Goal: Register for event/course

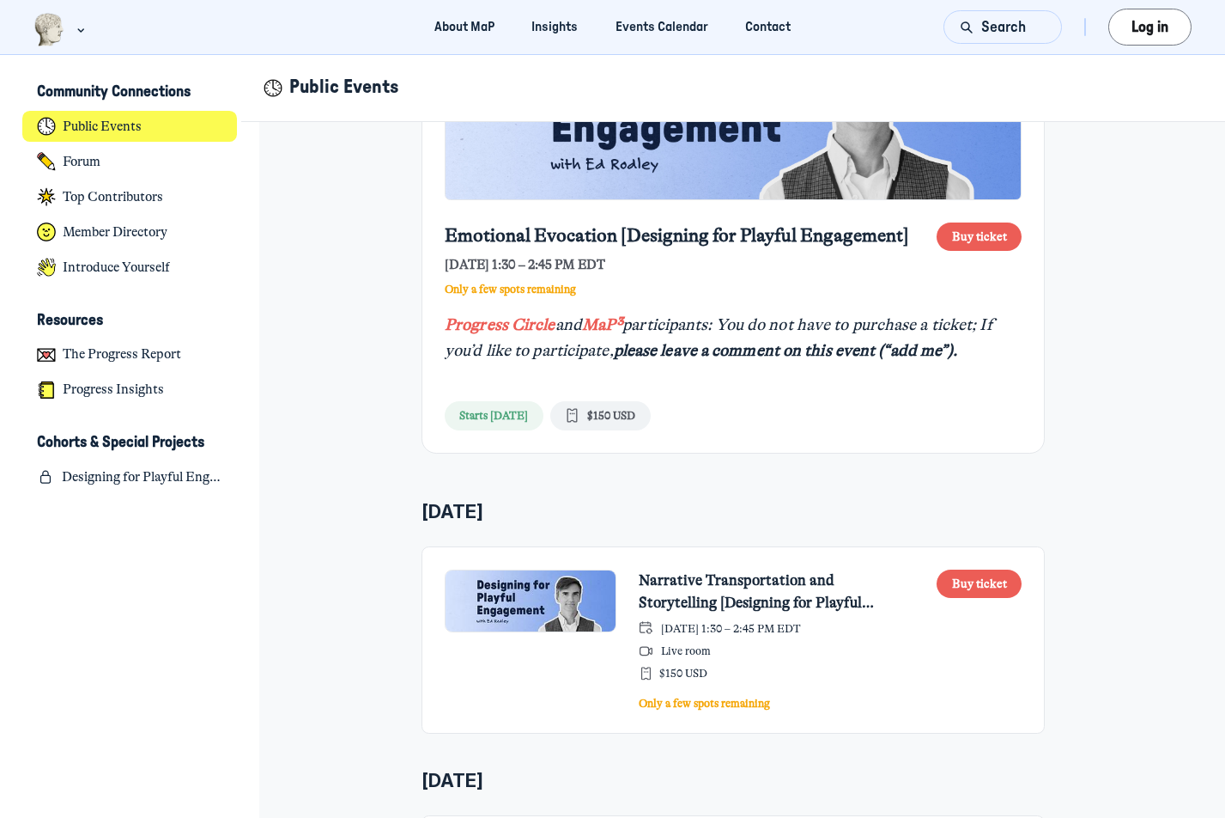
scroll to position [643, 0]
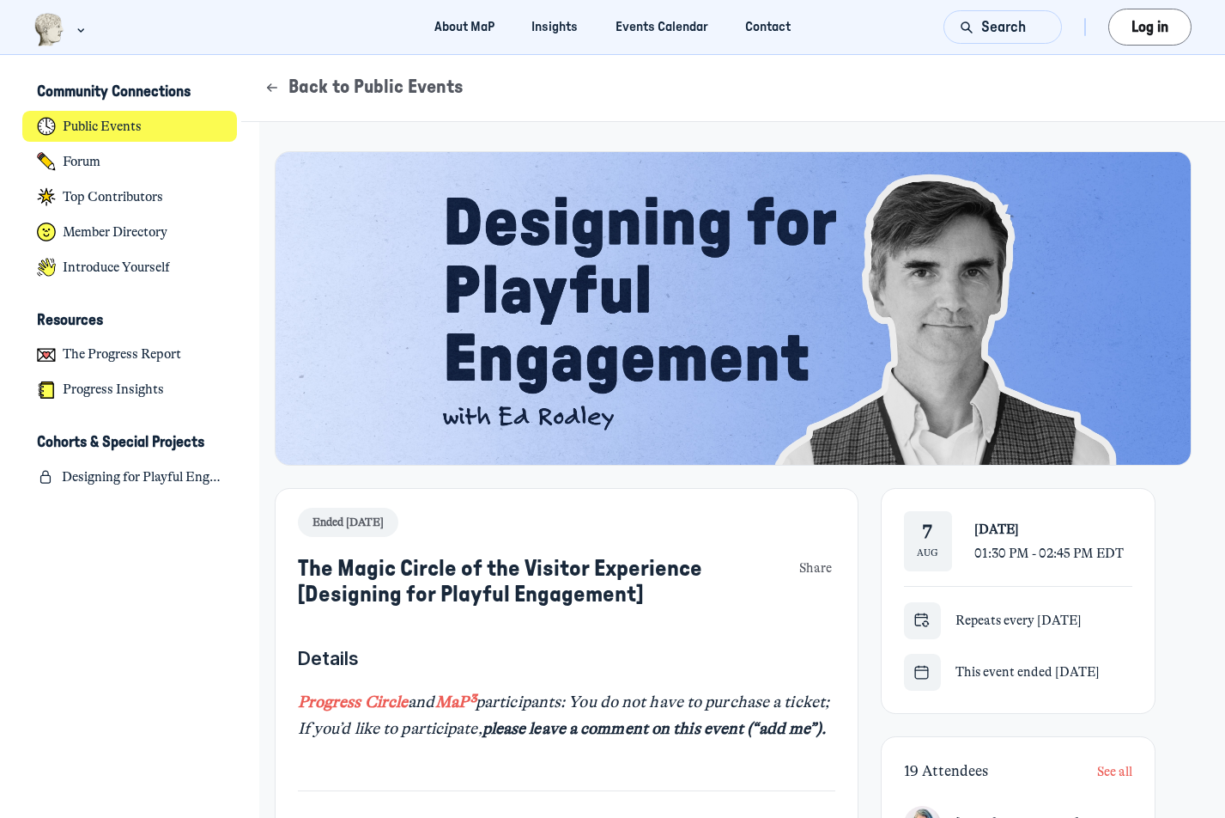
scroll to position [5606, 3378]
click at [1128, 32] on button "Log in" at bounding box center [1150, 27] width 83 height 37
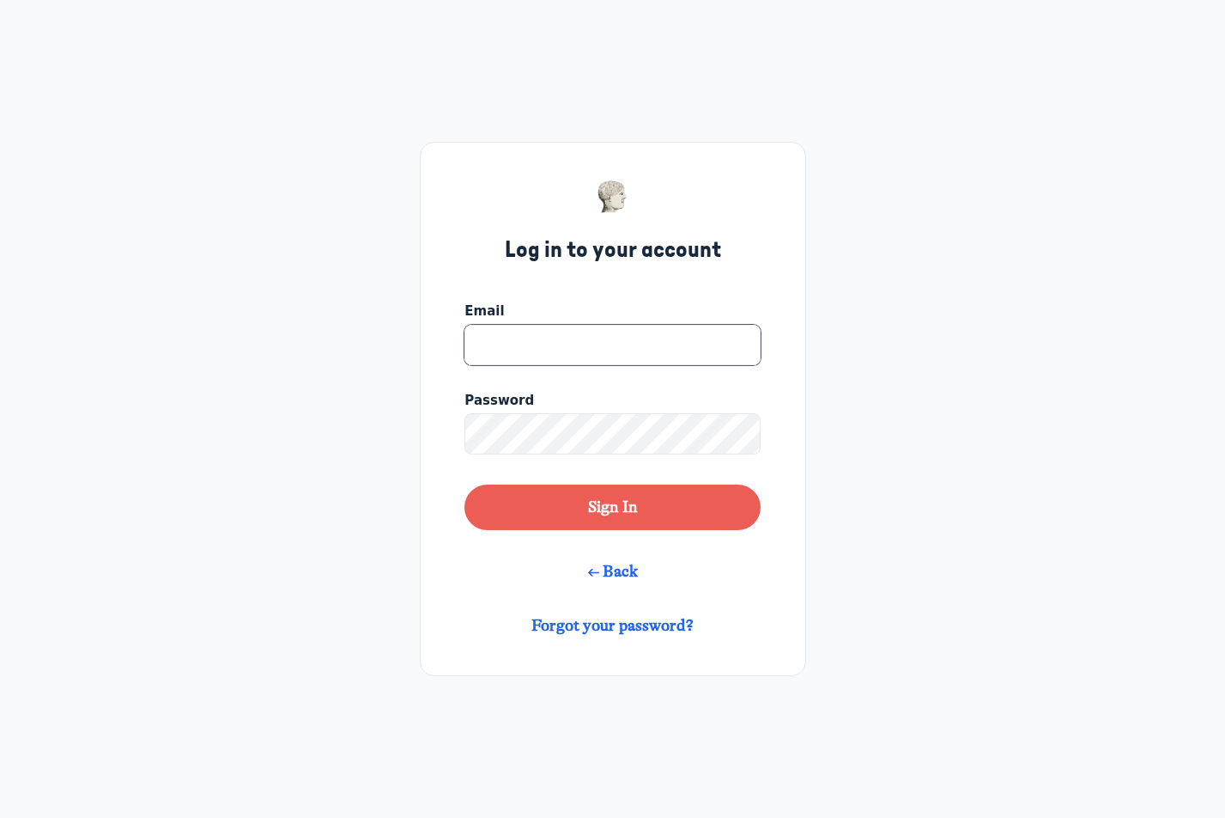
type input "jgroarke@nybg.org"
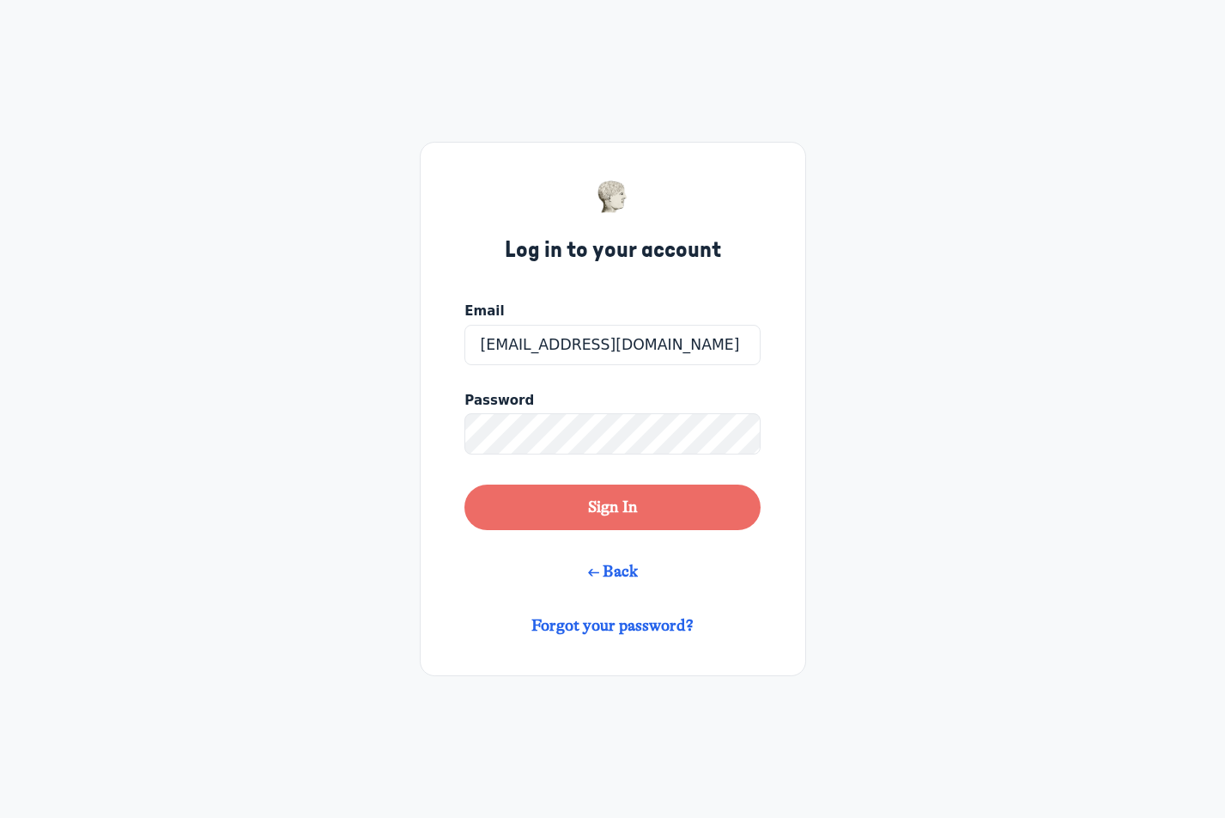
click at [602, 503] on button "Sign In" at bounding box center [612, 507] width 295 height 46
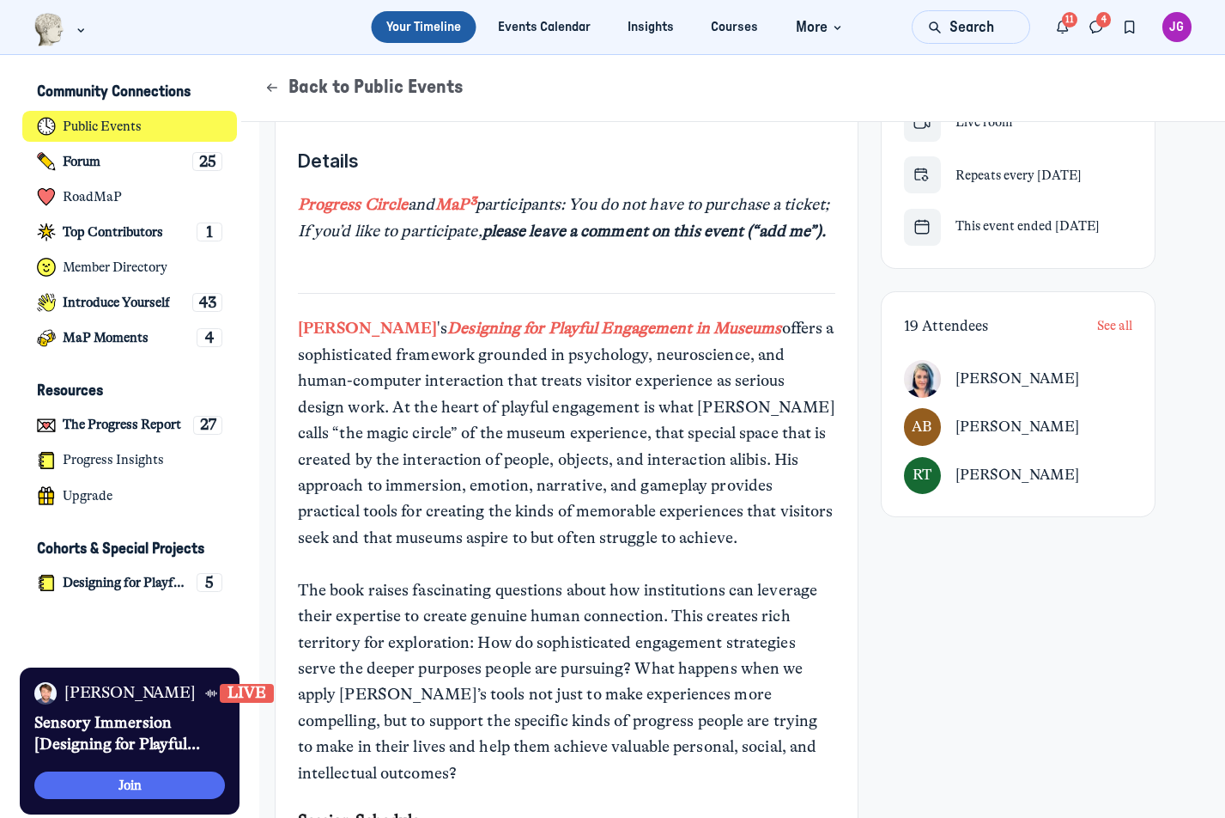
scroll to position [349, 0]
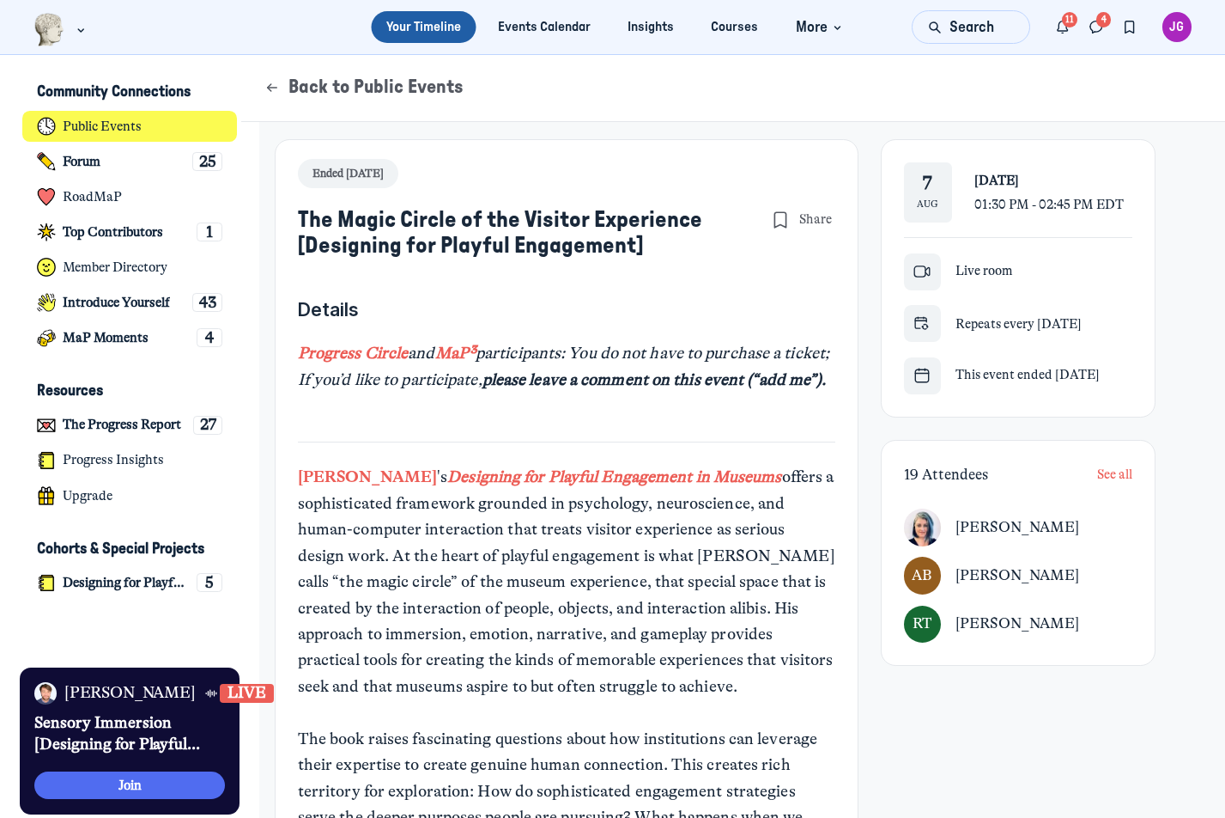
click at [963, 268] on span "Live room" at bounding box center [985, 271] width 58 height 19
click at [984, 272] on span "Live room" at bounding box center [985, 271] width 58 height 19
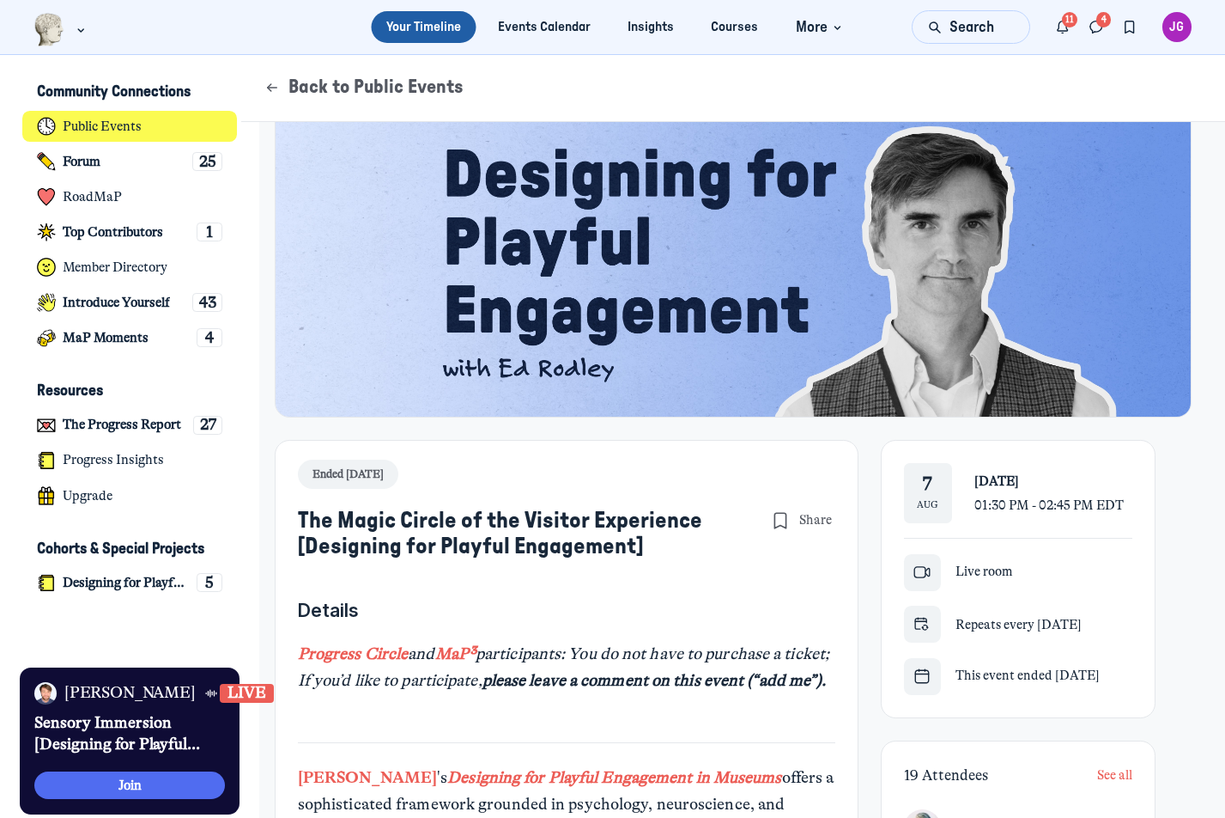
scroll to position [52, 0]
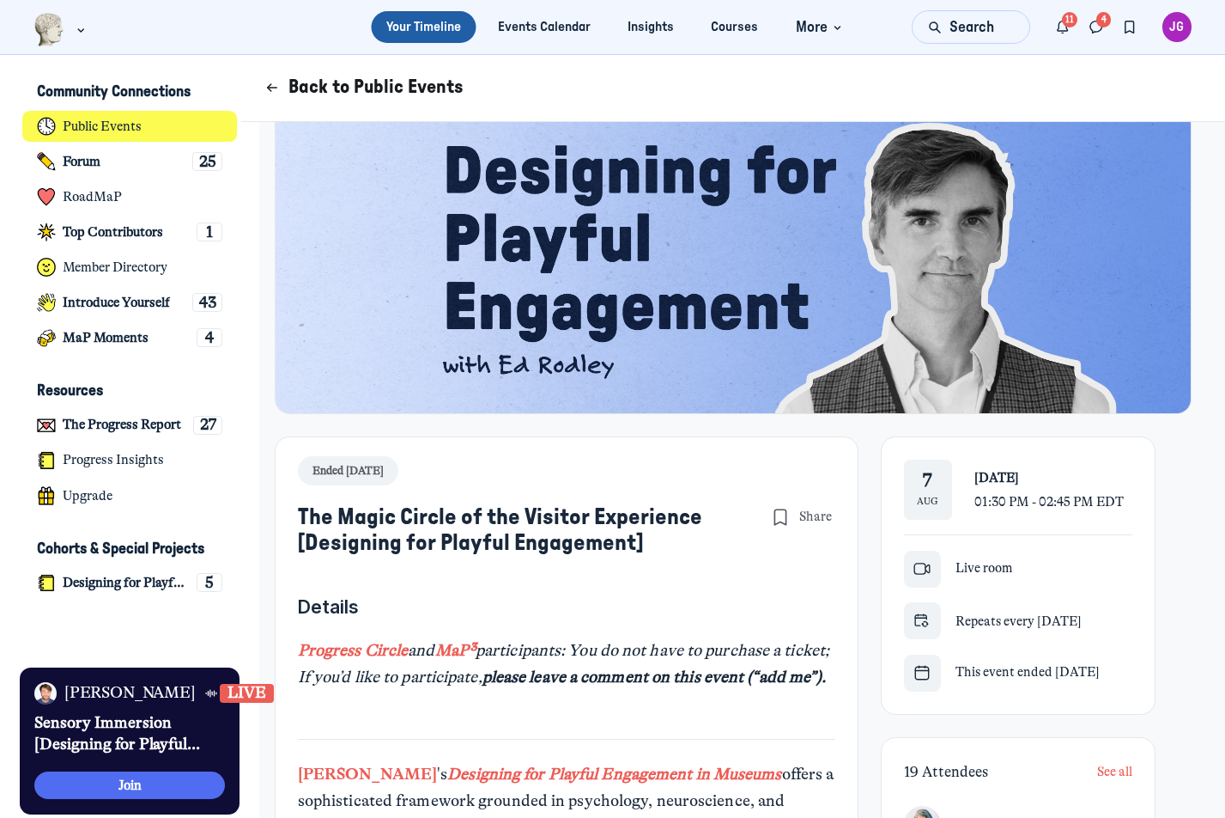
click at [307, 88] on button "Back to Public Events" at bounding box center [364, 88] width 200 height 26
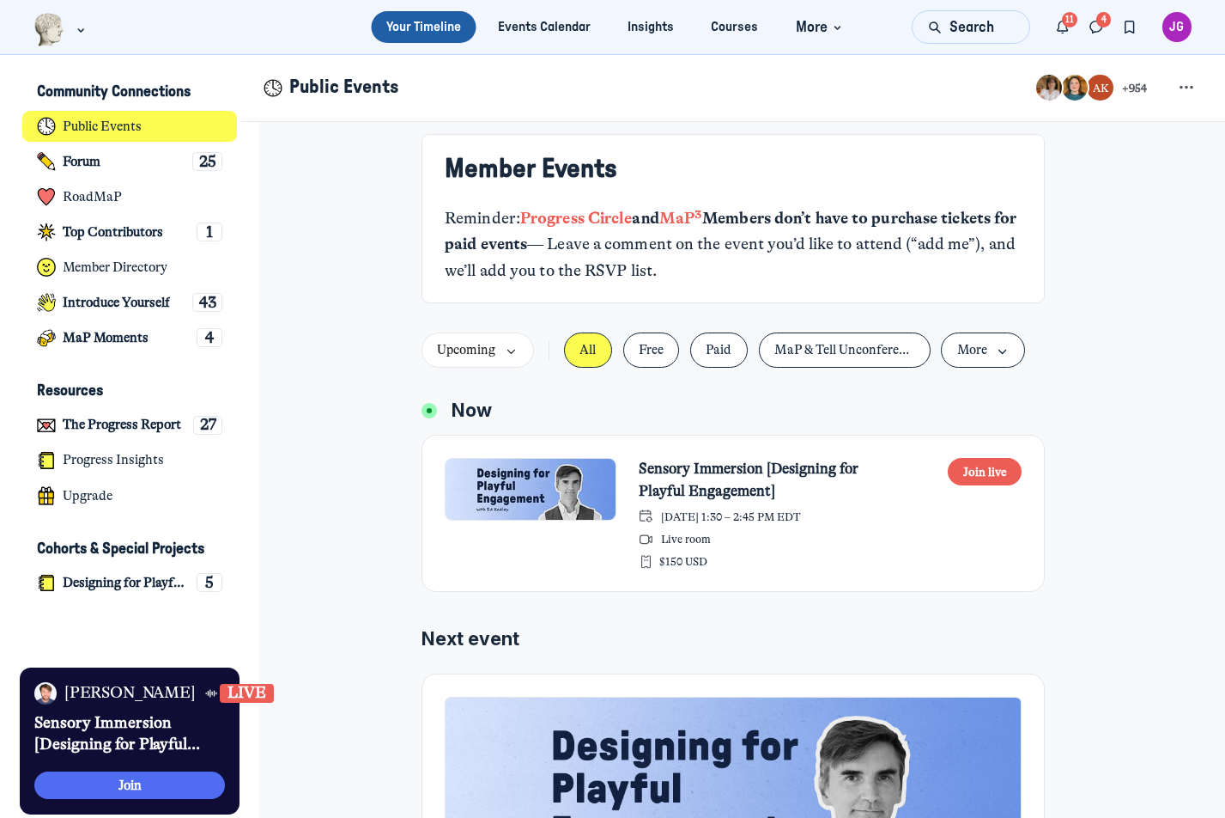
scroll to position [11, 0]
click at [996, 471] on button "Join live" at bounding box center [985, 471] width 74 height 28
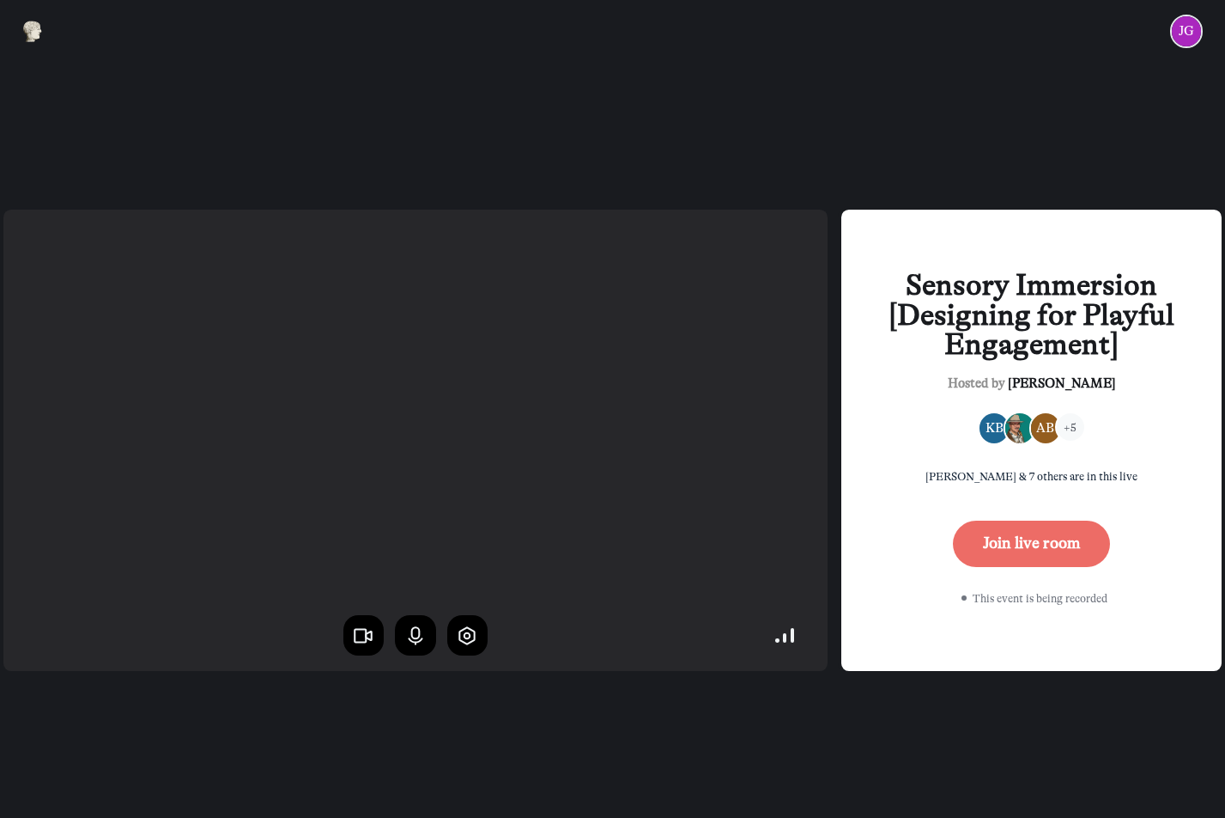
click at [988, 543] on button "Join live room" at bounding box center [1031, 543] width 157 height 46
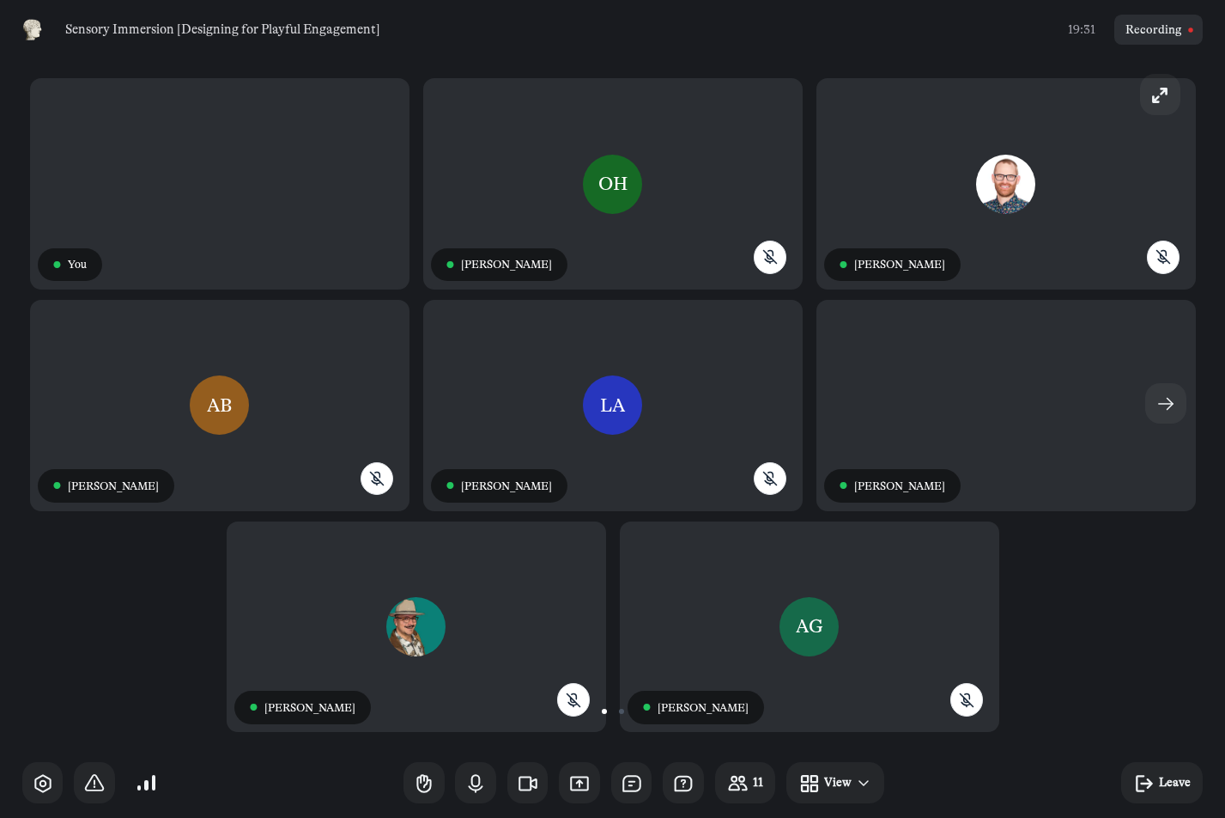
click at [206, 204] on video at bounding box center [219, 184] width 393 height 217
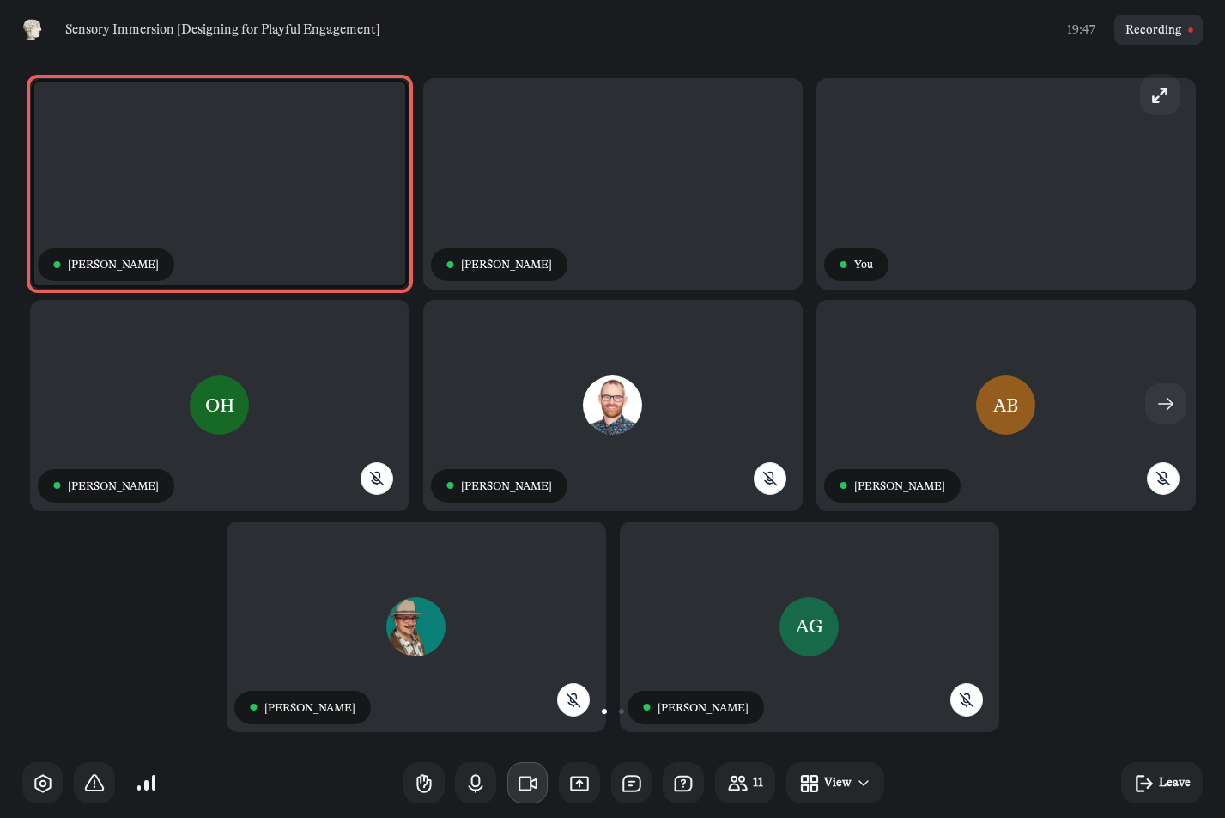
click at [525, 783] on icon "button" at bounding box center [528, 783] width 22 height 22
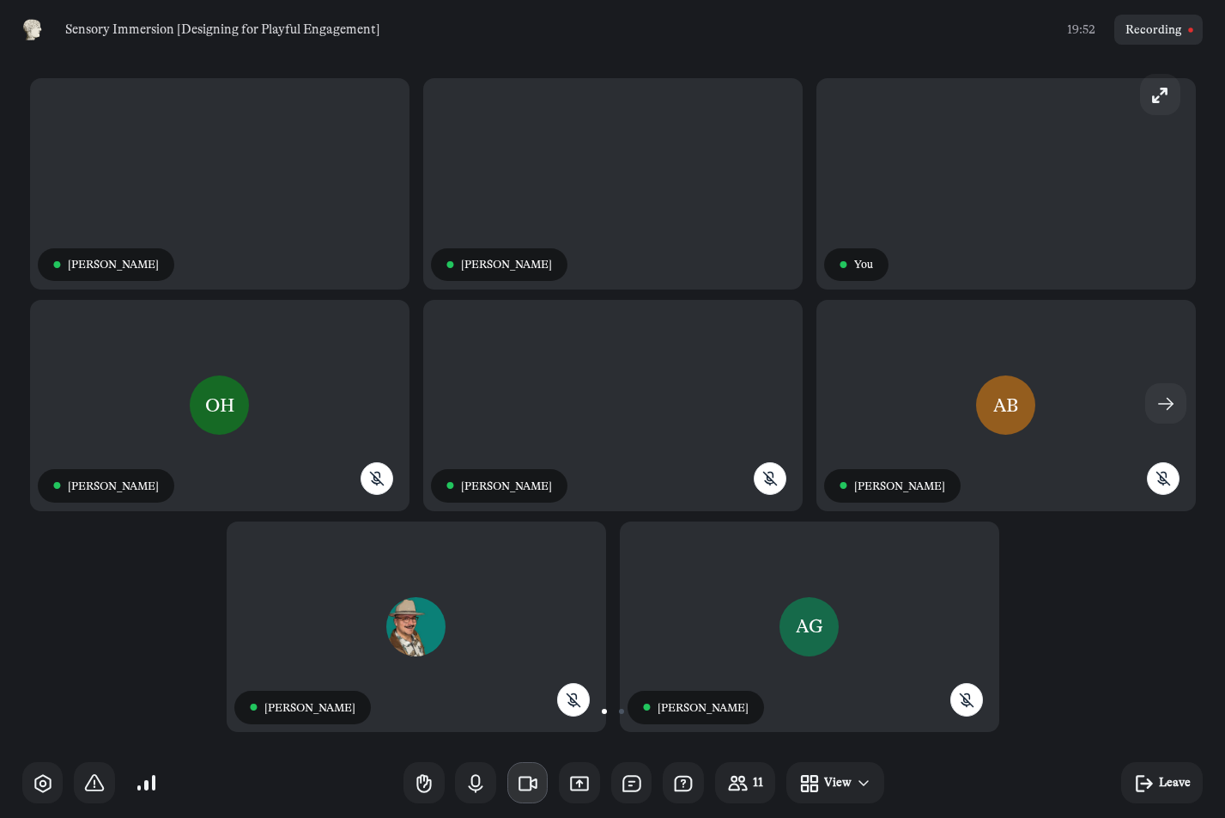
click at [508, 785] on button "button" at bounding box center [528, 782] width 41 height 41
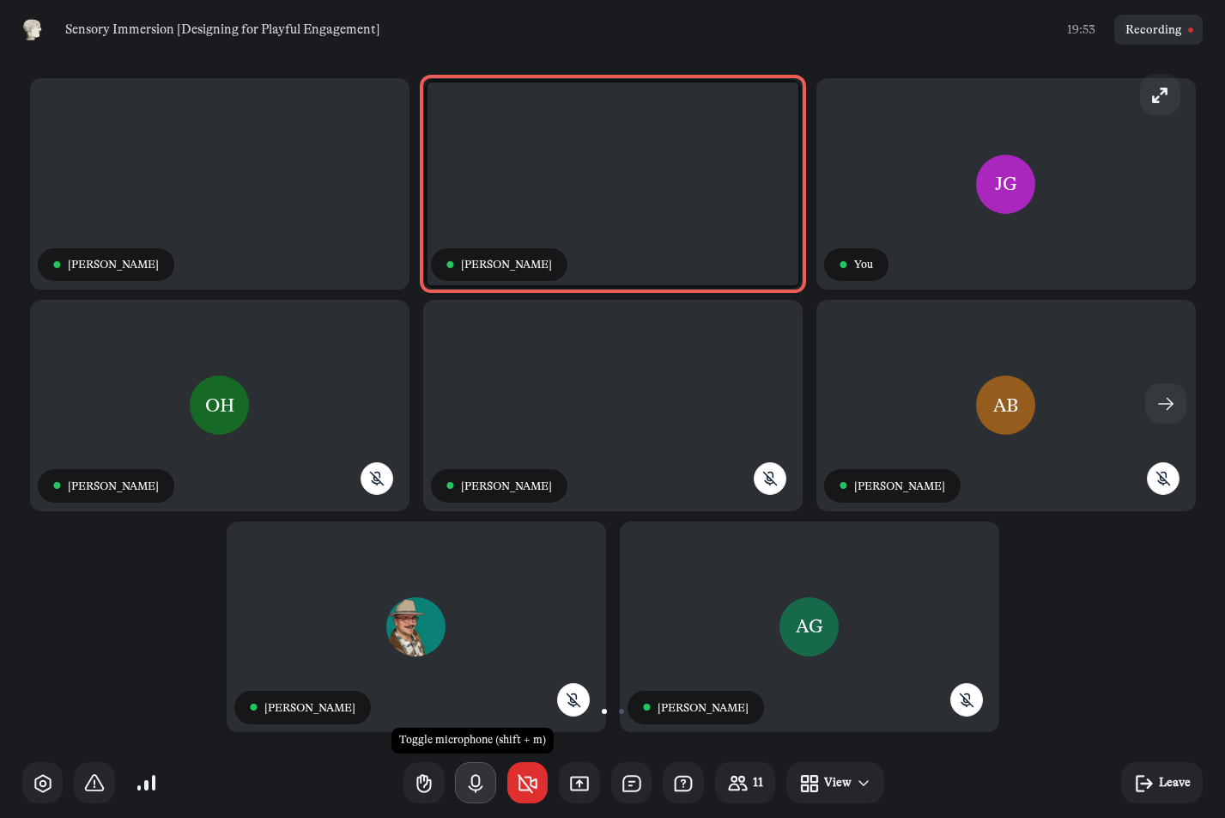
click at [484, 785] on button "button" at bounding box center [475, 782] width 41 height 41
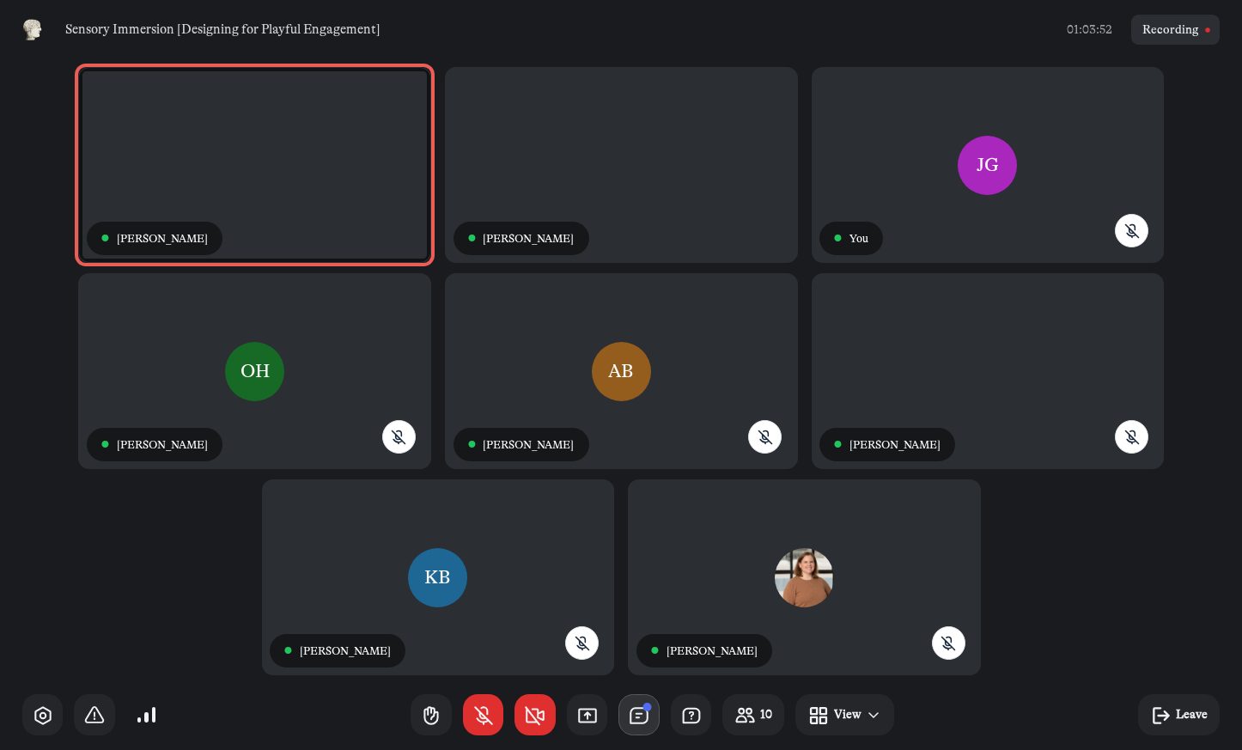
click at [642, 711] on icon "button" at bounding box center [646, 707] width 9 height 10
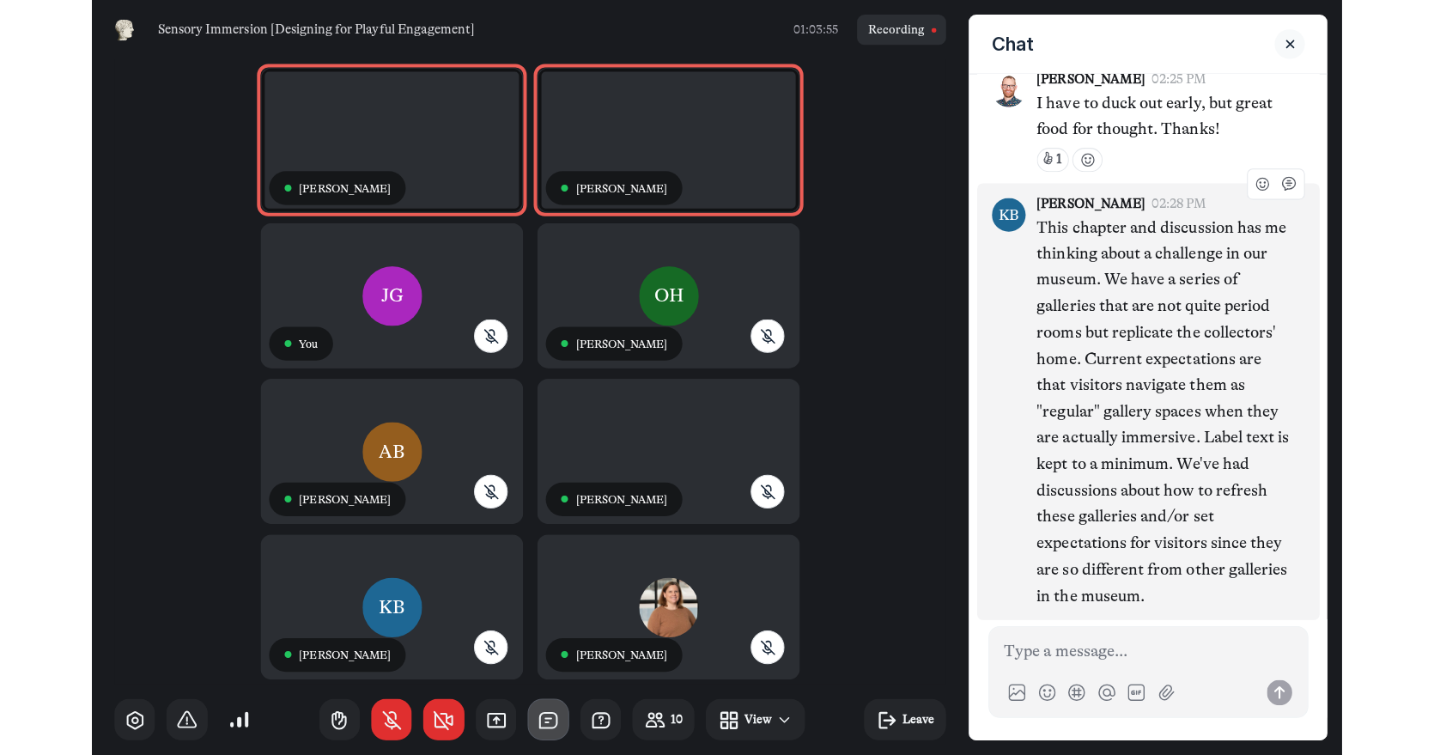
scroll to position [6, 0]
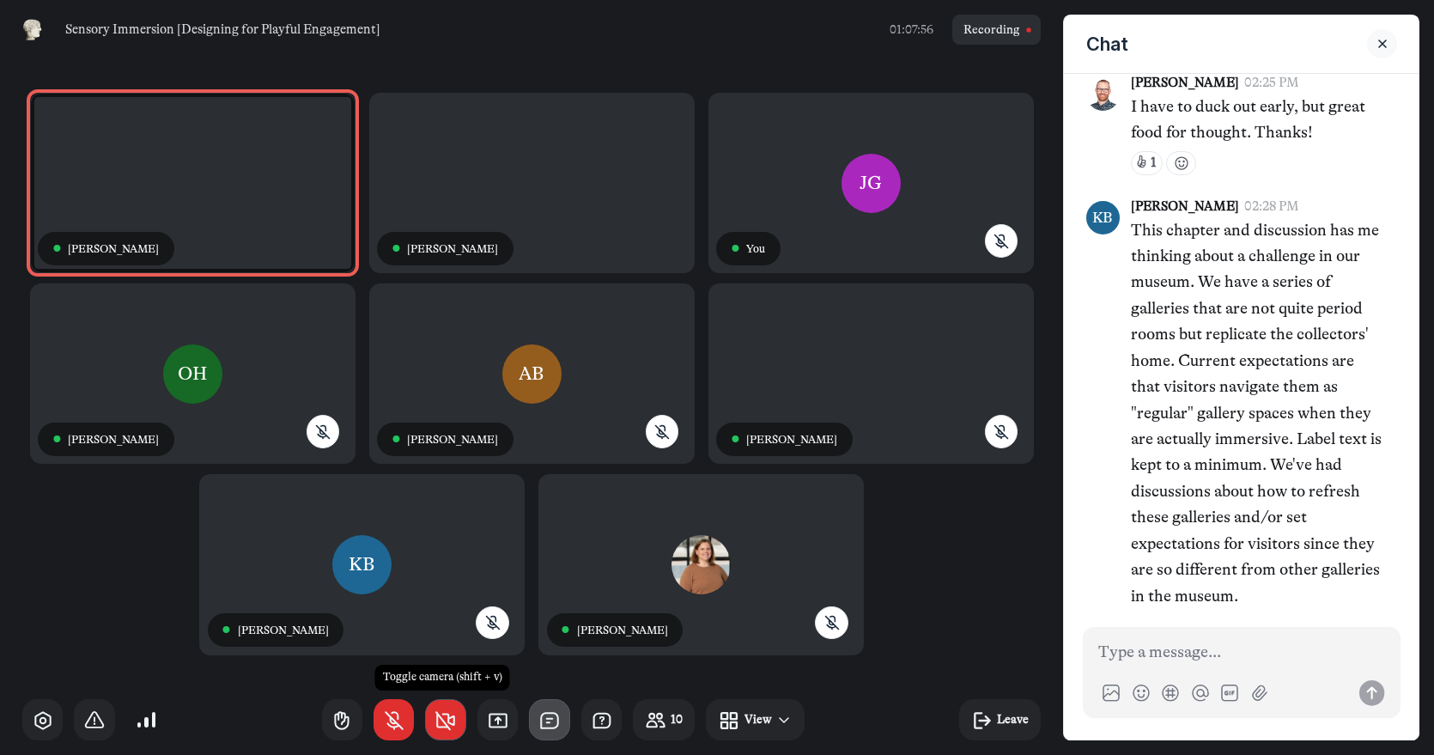
click at [439, 725] on icon "button" at bounding box center [446, 720] width 22 height 22
click at [389, 715] on icon "button" at bounding box center [394, 720] width 22 height 22
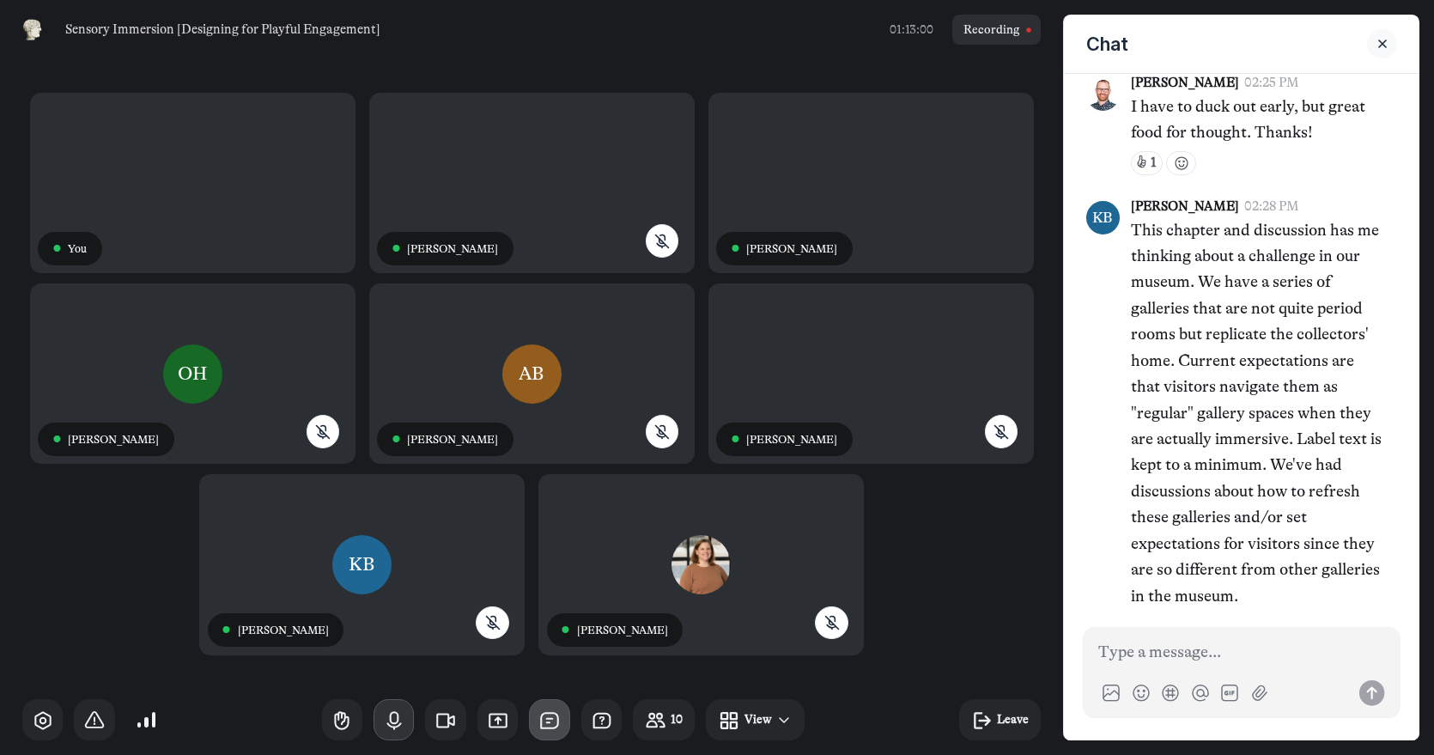
click at [391, 715] on icon "button" at bounding box center [394, 720] width 22 height 22
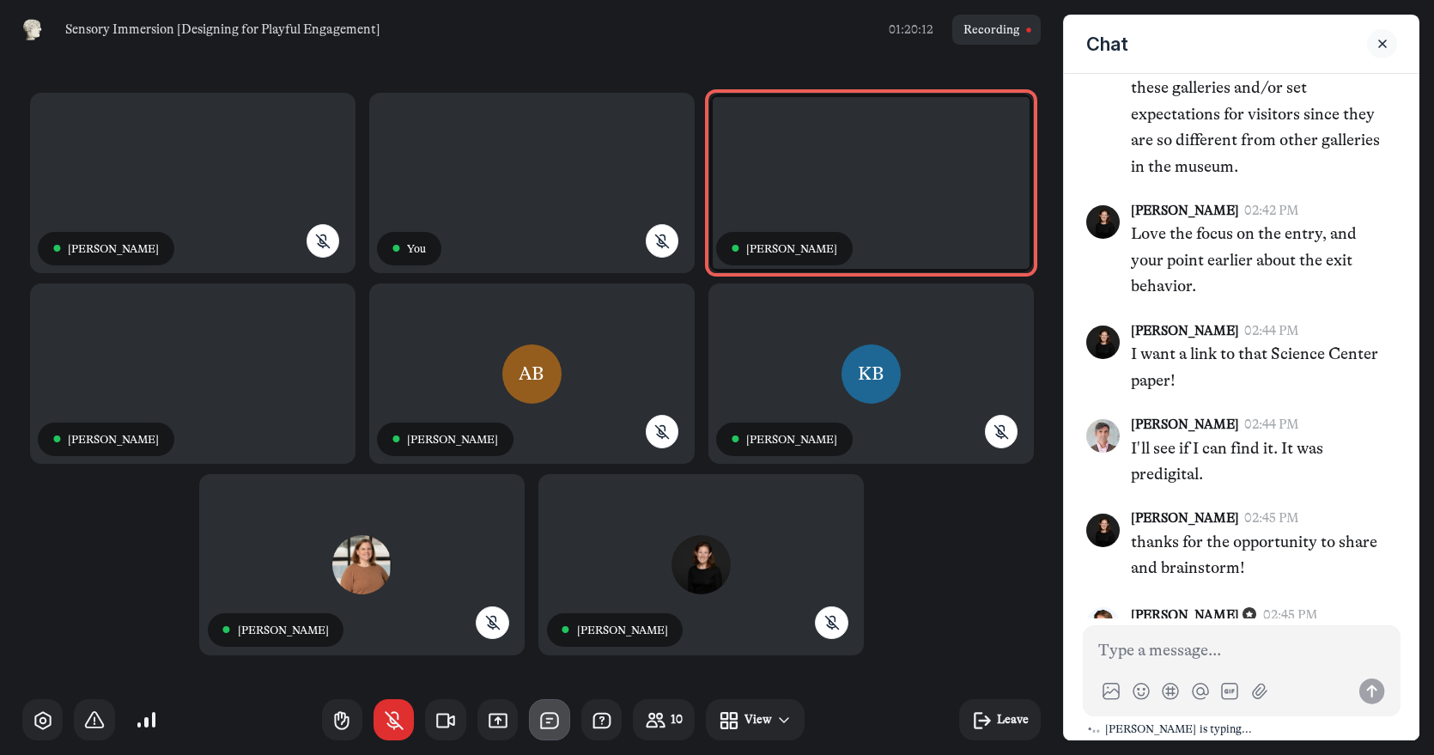
scroll to position [3584, 0]
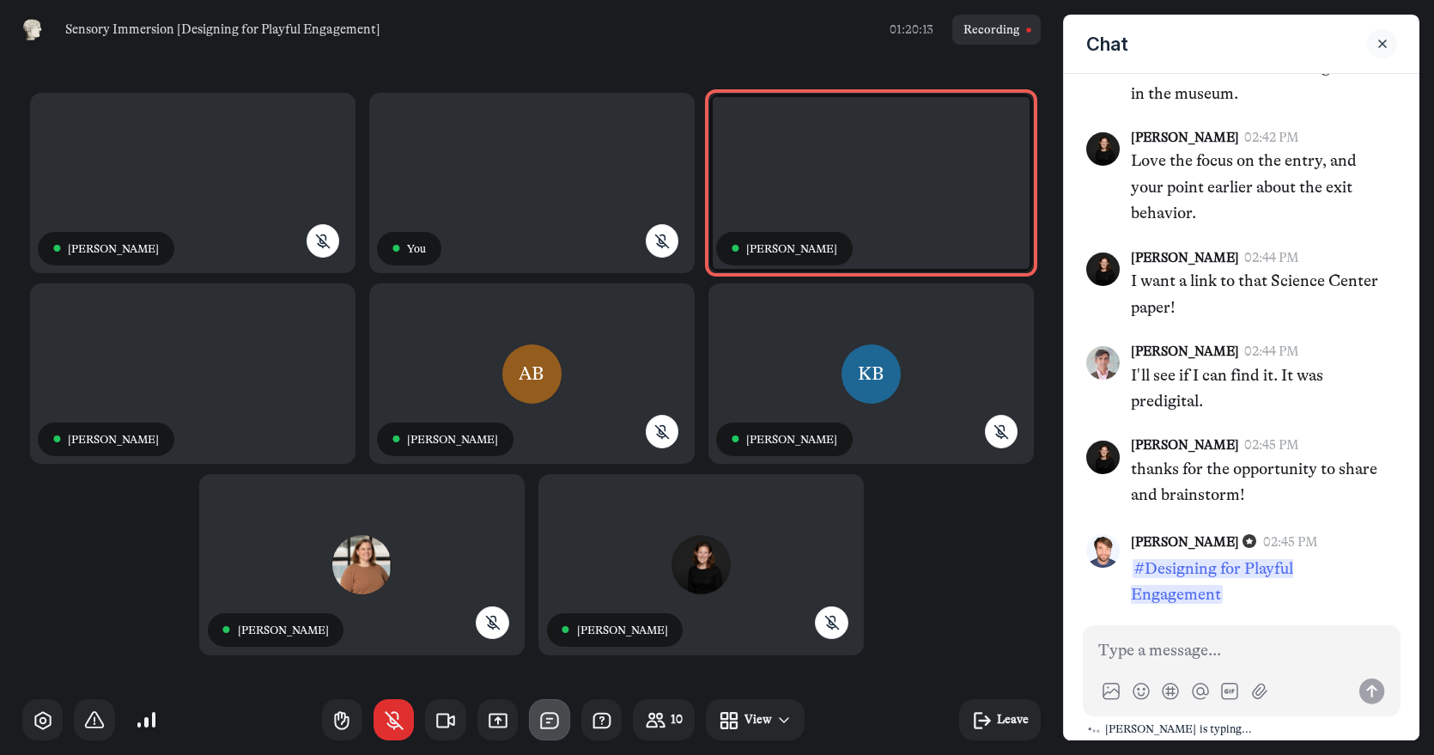
click at [1225, 48] on icon "Close sidebar" at bounding box center [1382, 44] width 17 height 12
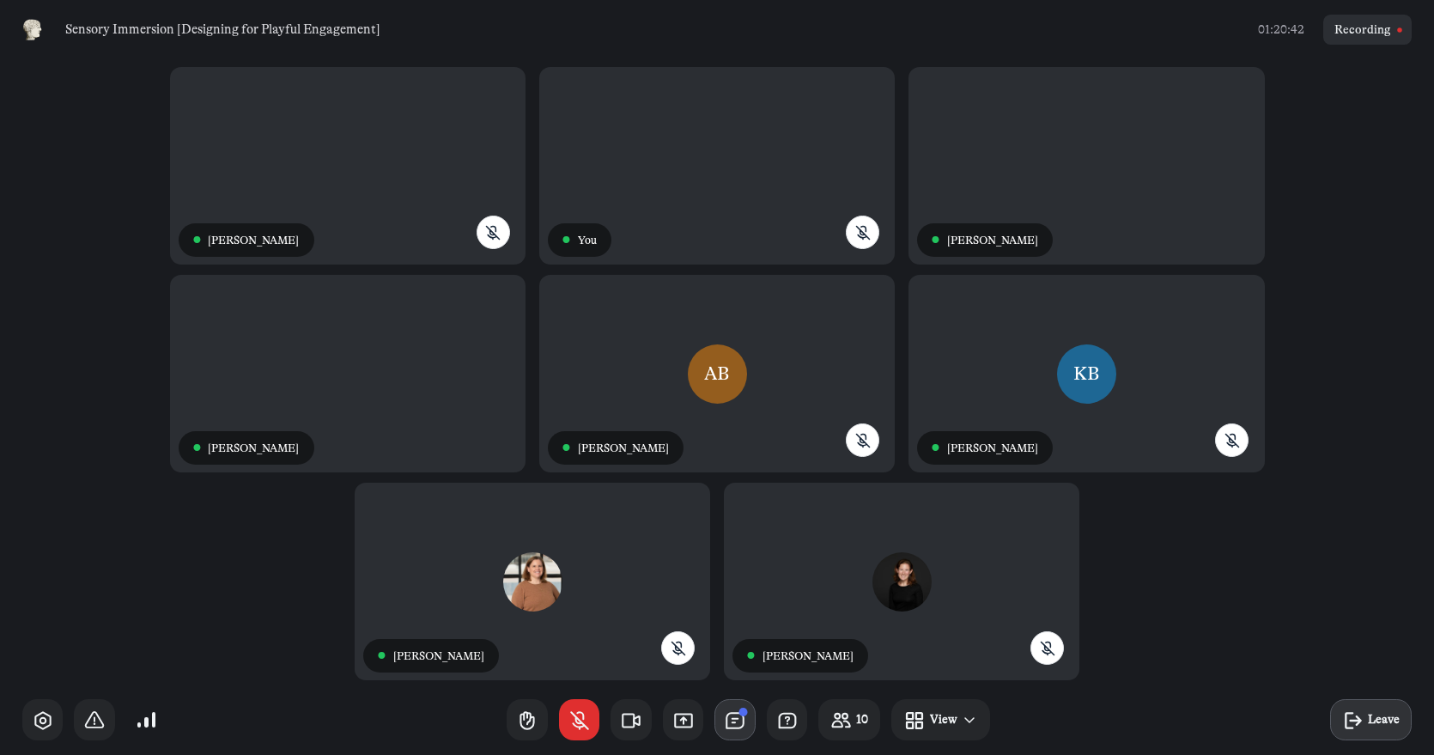
click at [1225, 714] on div "Leave" at bounding box center [1384, 719] width 32 height 18
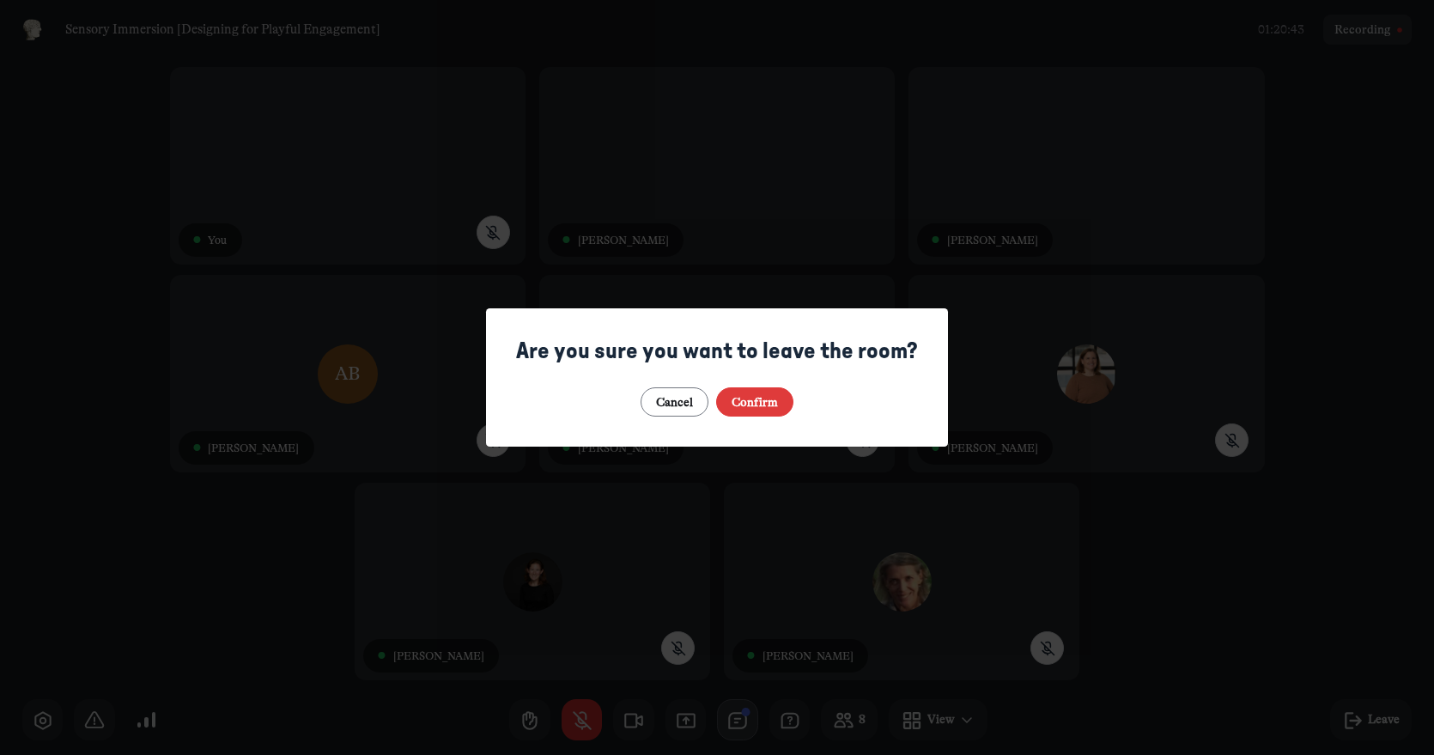
click at [765, 400] on button "Confirm" at bounding box center [755, 402] width 78 height 30
